Goal: Task Accomplishment & Management: Complete application form

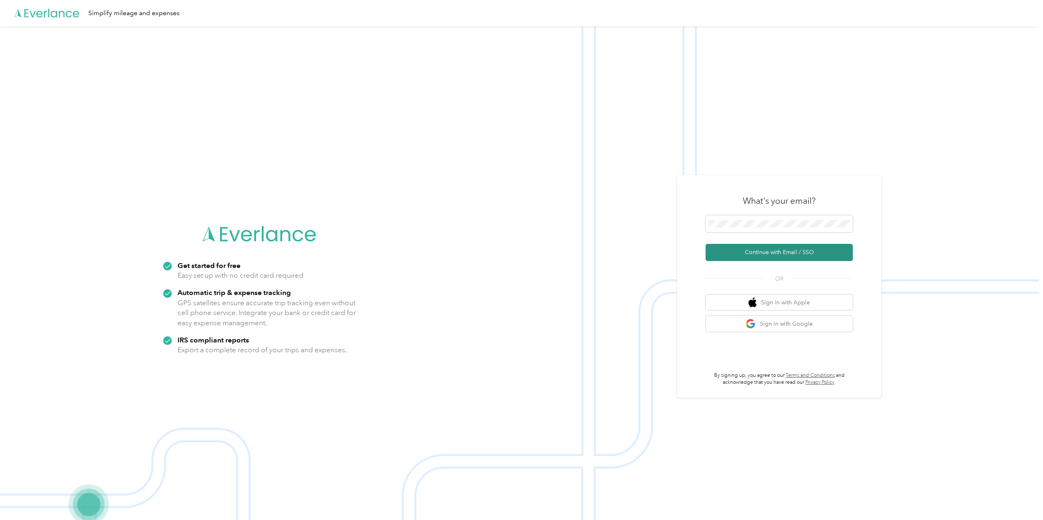
click at [763, 252] on button "Continue with Email / SSO" at bounding box center [779, 252] width 147 height 17
click at [778, 252] on button "Continue with Email / SSO" at bounding box center [779, 252] width 147 height 17
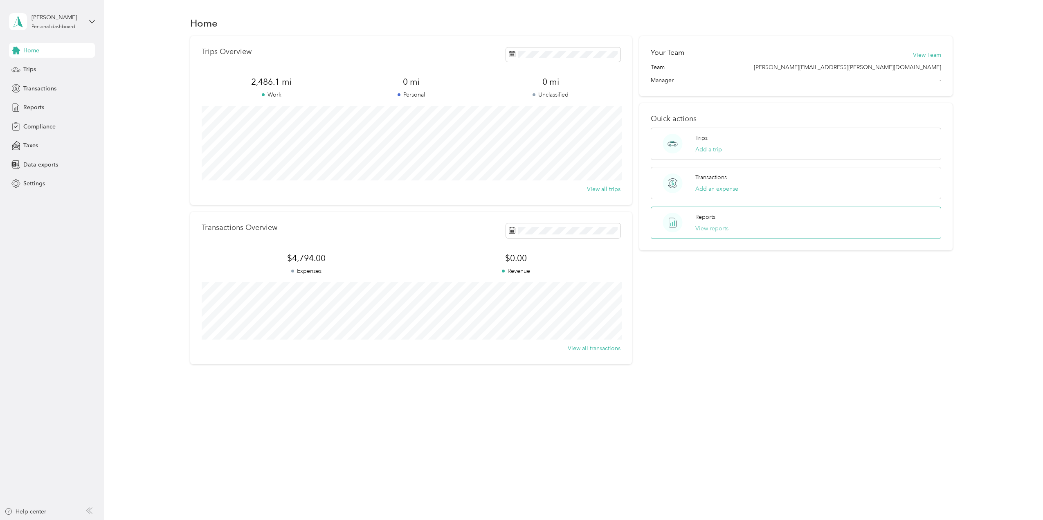
click at [705, 225] on button "View reports" at bounding box center [712, 228] width 33 height 9
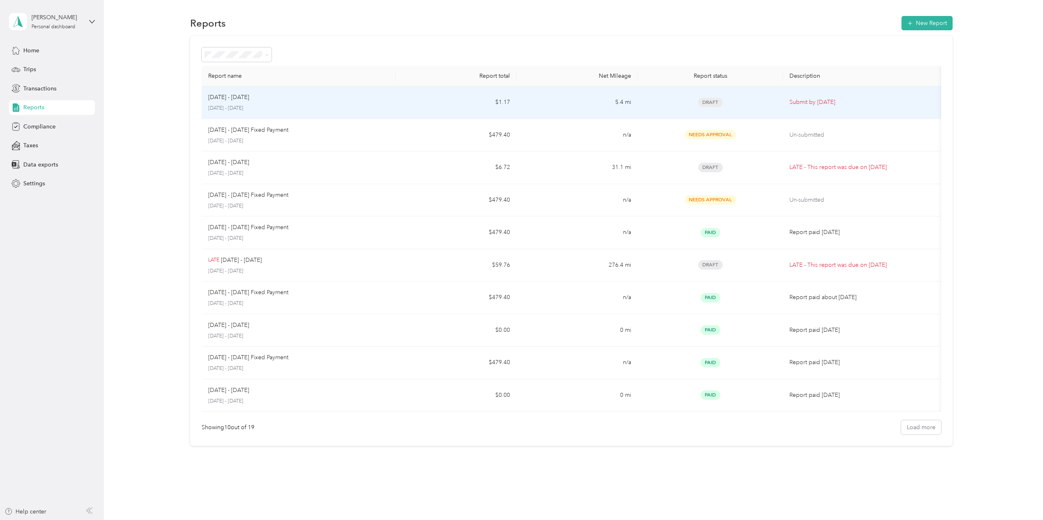
click at [237, 93] on p "[DATE] - [DATE]" at bounding box center [228, 97] width 41 height 9
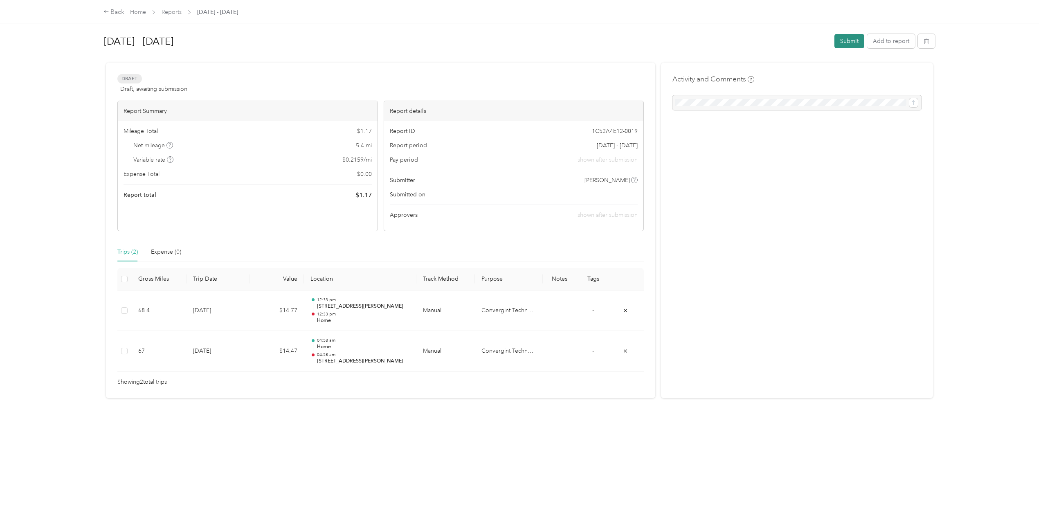
click at [847, 42] on button "Submit" at bounding box center [850, 41] width 30 height 14
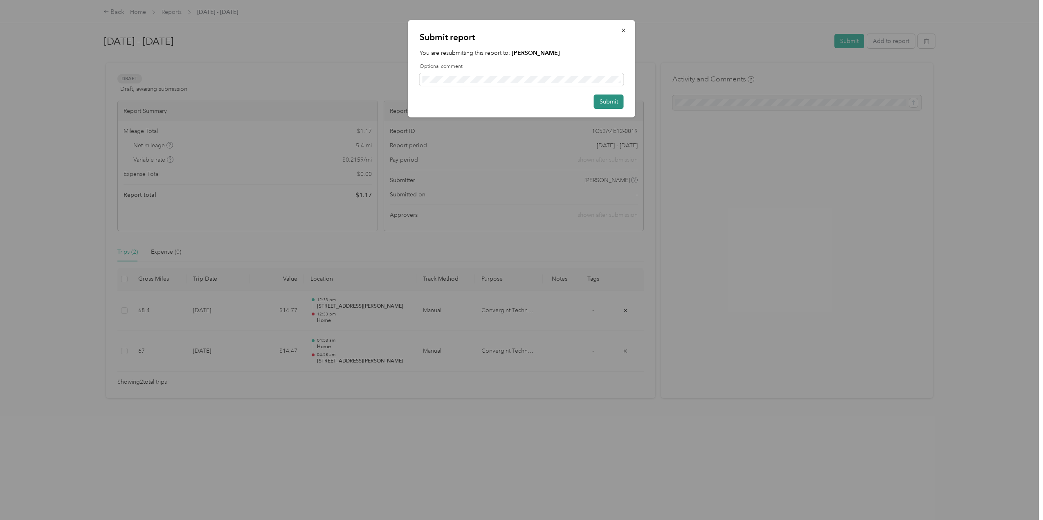
click at [612, 100] on button "Submit" at bounding box center [609, 102] width 30 height 14
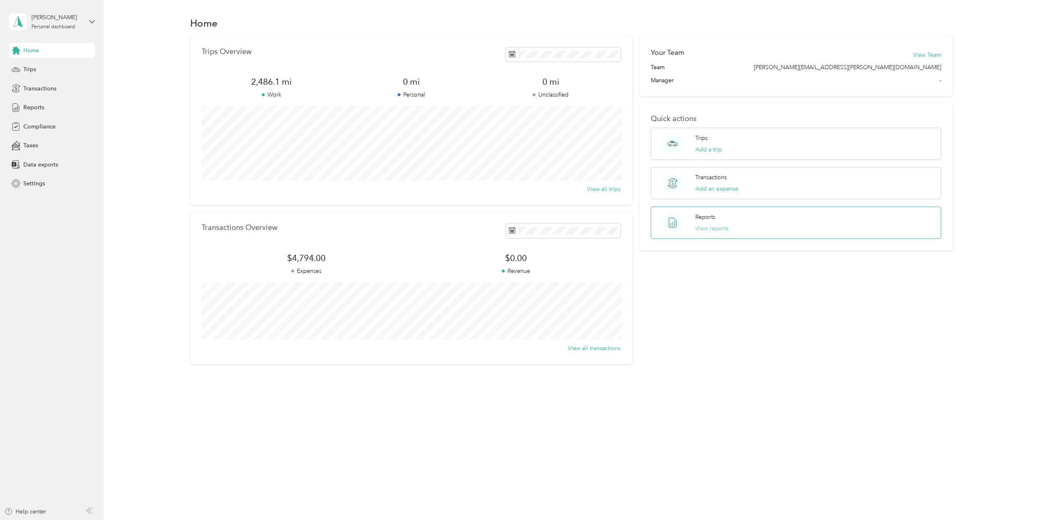
click at [704, 224] on button "View reports" at bounding box center [712, 228] width 33 height 9
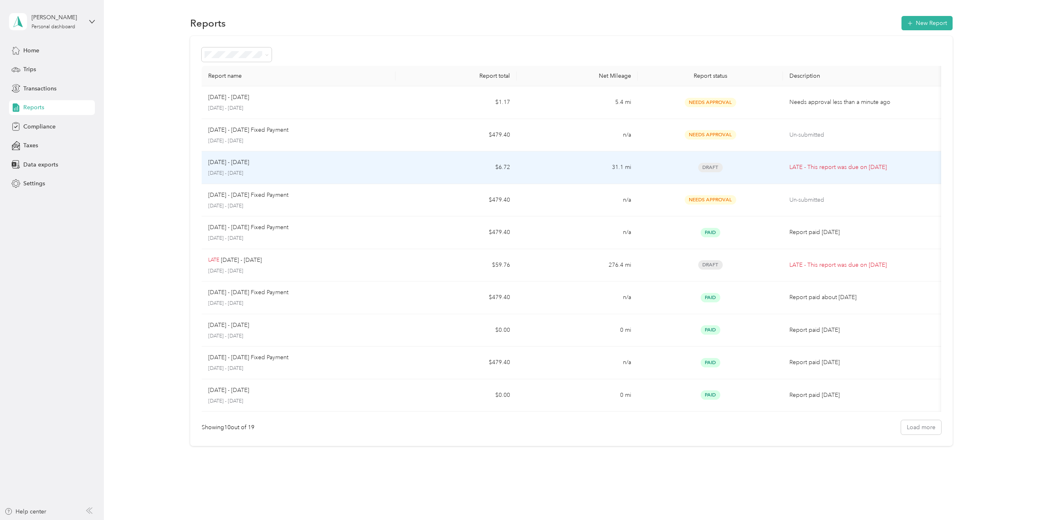
click at [235, 161] on p "[DATE] - [DATE]" at bounding box center [228, 162] width 41 height 9
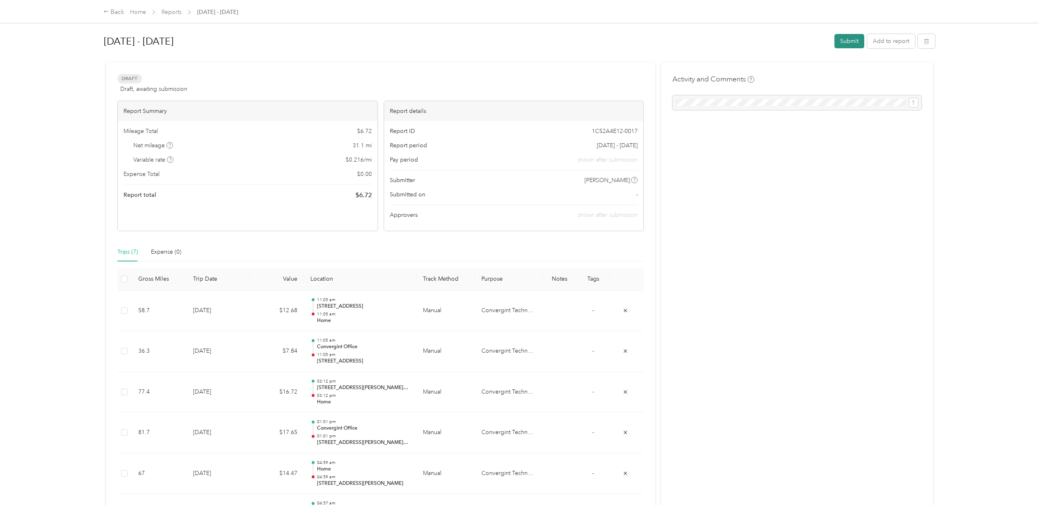
click at [851, 38] on button "Submit" at bounding box center [850, 41] width 30 height 14
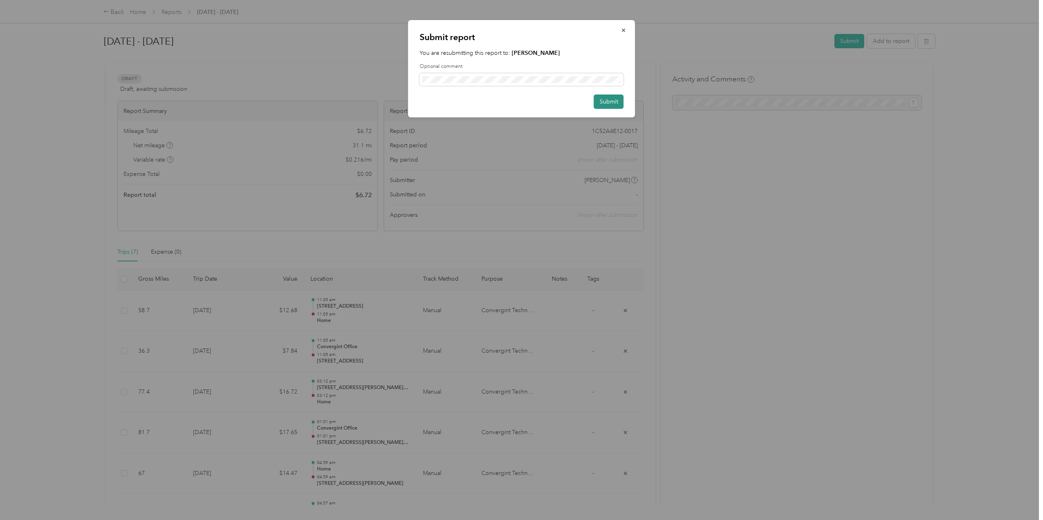
click at [606, 100] on button "Submit" at bounding box center [609, 102] width 30 height 14
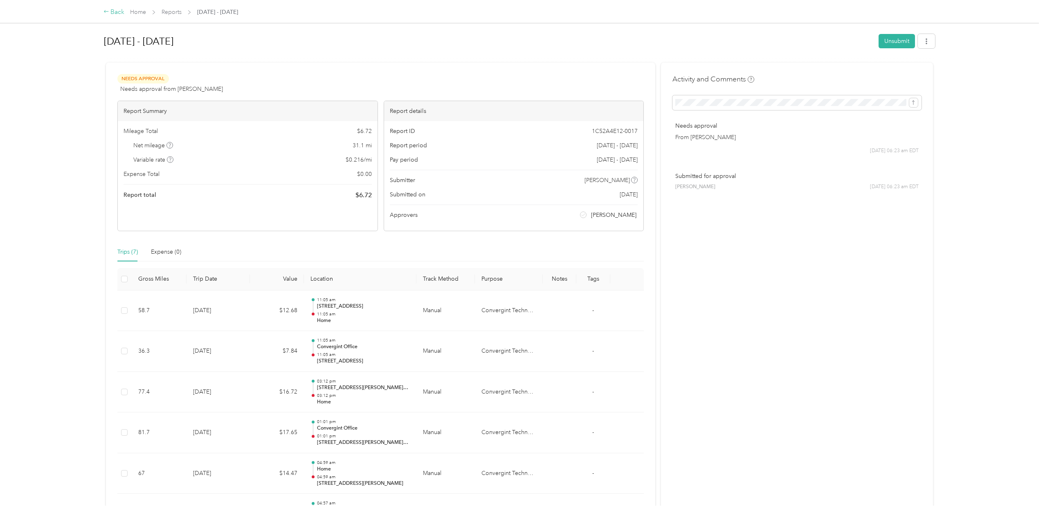
click at [116, 10] on div "Back" at bounding box center [114, 12] width 21 height 10
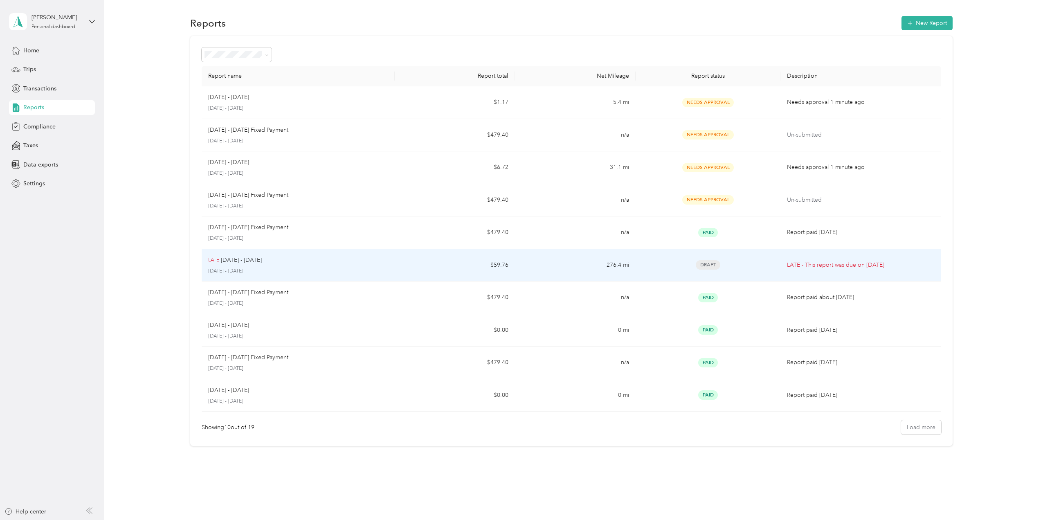
click at [217, 258] on p "LATE" at bounding box center [213, 260] width 11 height 7
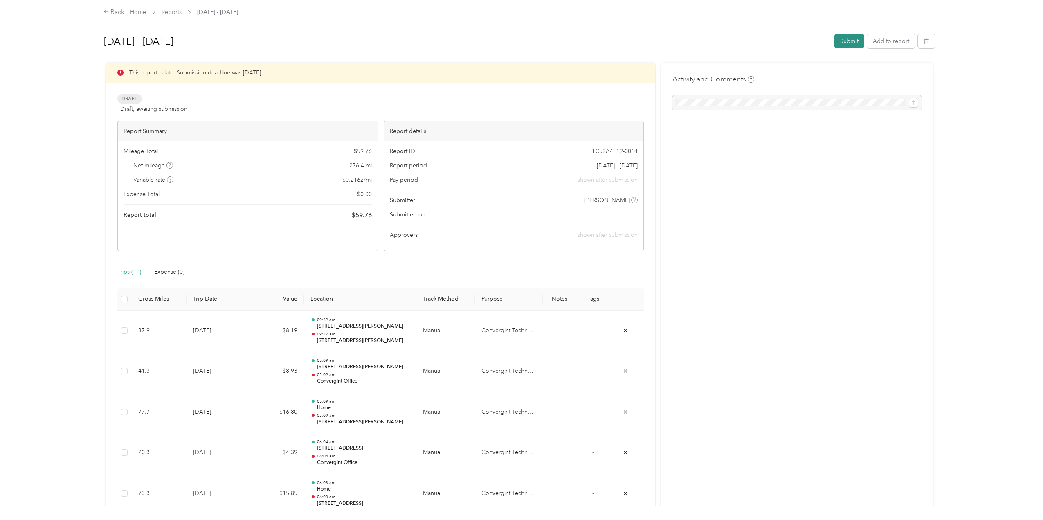
click at [849, 40] on button "Submit" at bounding box center [850, 41] width 30 height 14
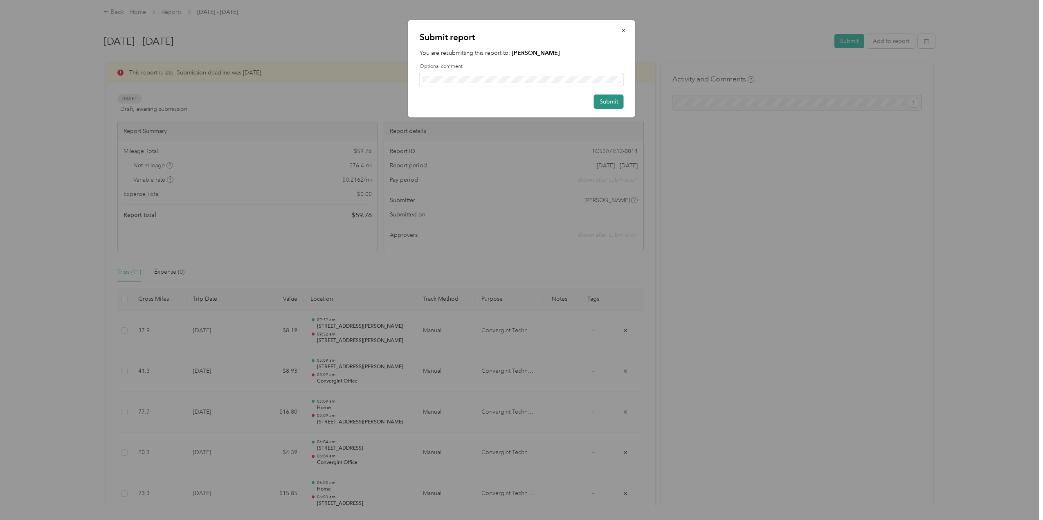
drag, startPoint x: 606, startPoint y: 101, endPoint x: 599, endPoint y: 162, distance: 61.0
click at [606, 102] on button "Submit" at bounding box center [609, 102] width 30 height 14
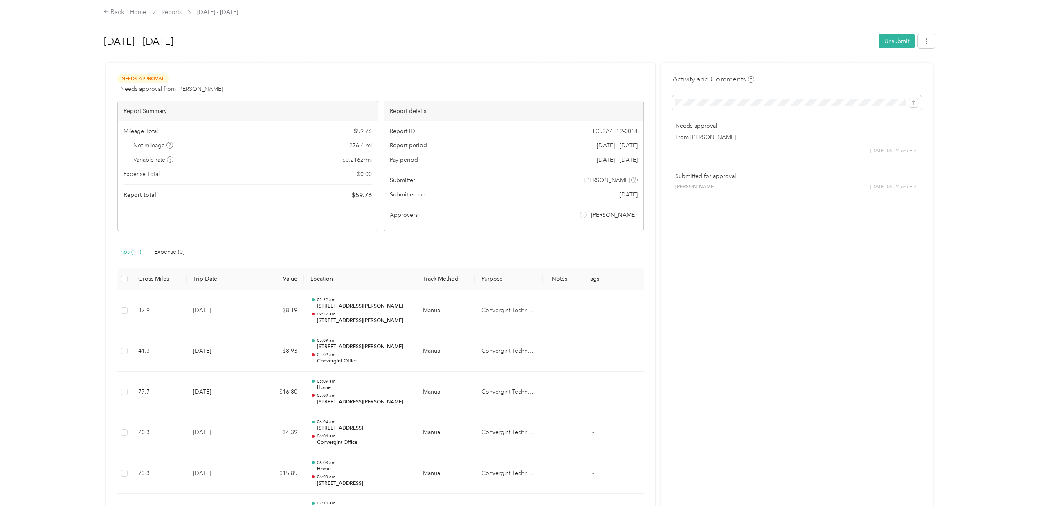
click at [137, 8] on span "Home" at bounding box center [138, 12] width 16 height 9
click at [137, 10] on link "Home" at bounding box center [138, 12] width 16 height 7
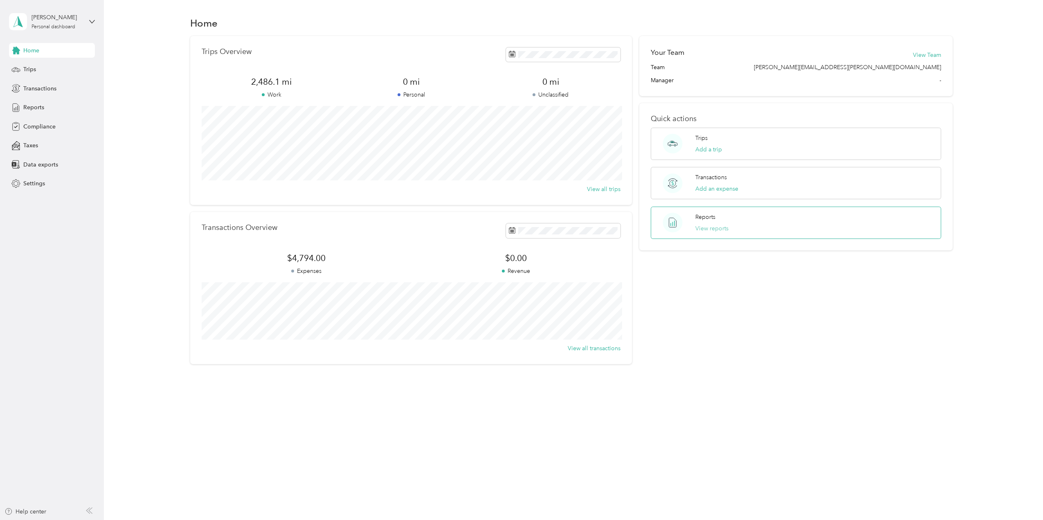
click at [715, 224] on button "View reports" at bounding box center [712, 228] width 33 height 9
